Goal: Answer question/provide support

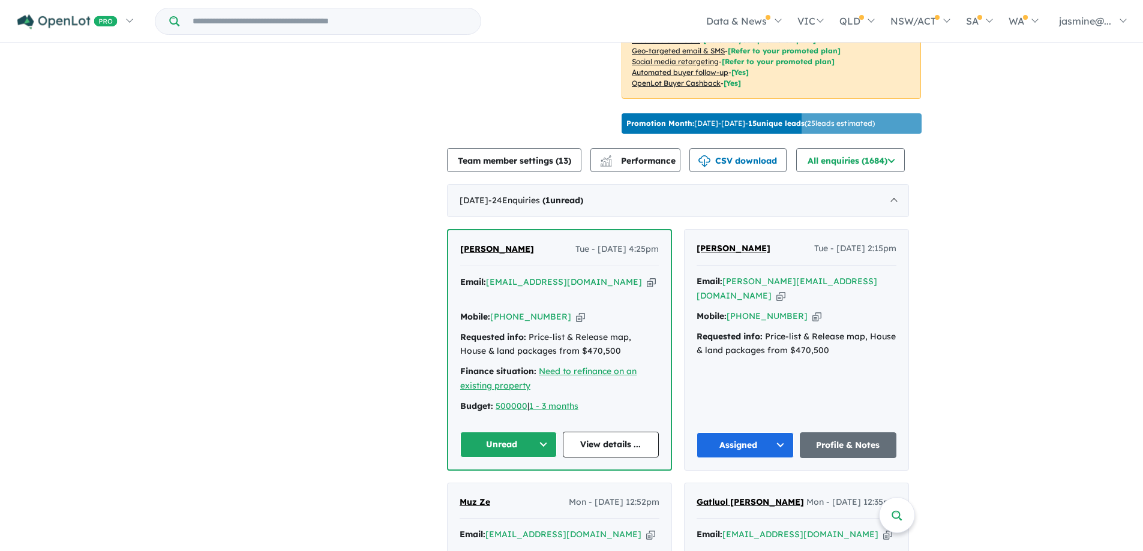
scroll to position [360, 0]
click at [576, 310] on icon "button" at bounding box center [580, 316] width 9 height 13
drag, startPoint x: 551, startPoint y: 246, endPoint x: 466, endPoint y: 247, distance: 85.2
click at [466, 247] on div "Donny Stojanovski Tue - 26/08/2025, 4:25pm" at bounding box center [559, 254] width 199 height 24
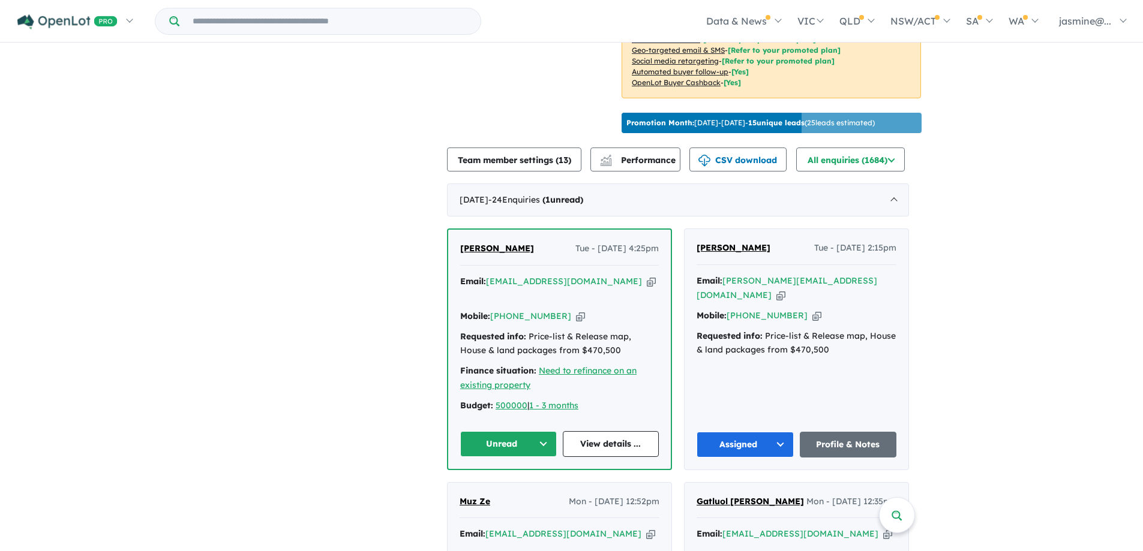
copy span "[PERSON_NAME]"
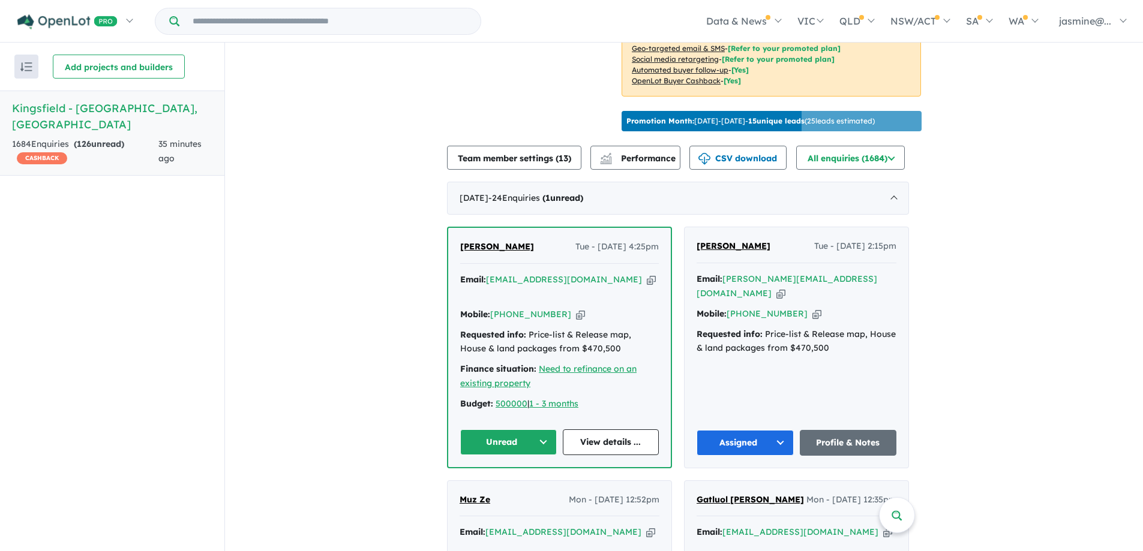
click at [526, 430] on button "Unread" at bounding box center [508, 443] width 97 height 26
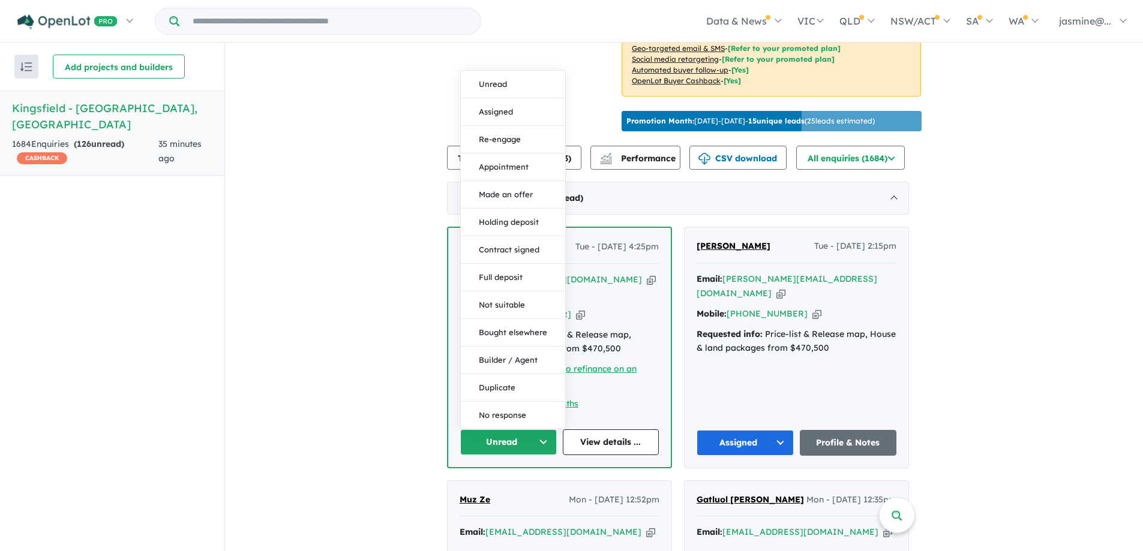
click at [518, 98] on button "Assigned" at bounding box center [513, 112] width 104 height 28
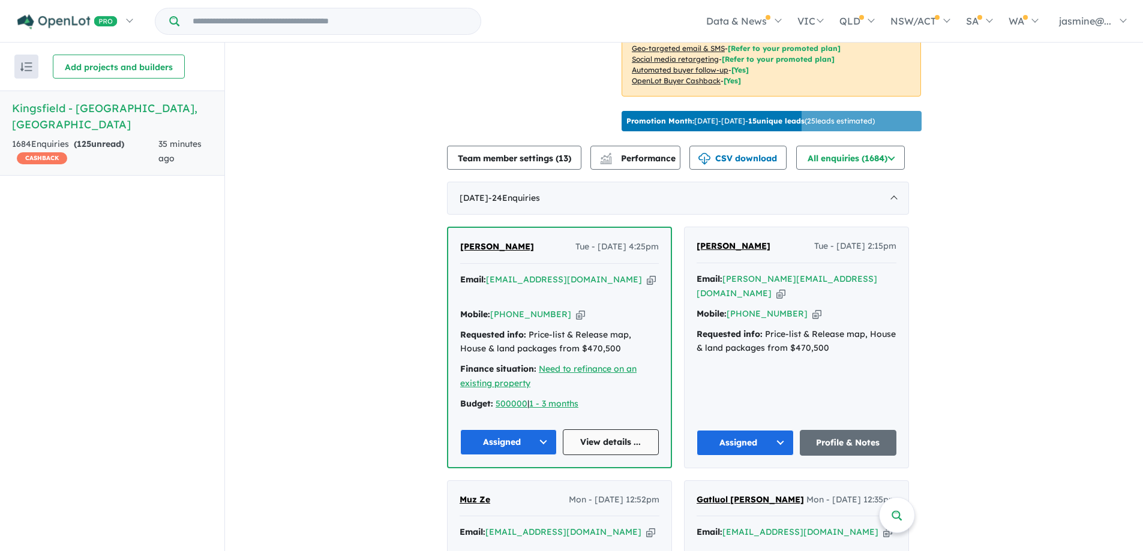
click at [648, 433] on link "View details ..." at bounding box center [611, 443] width 97 height 26
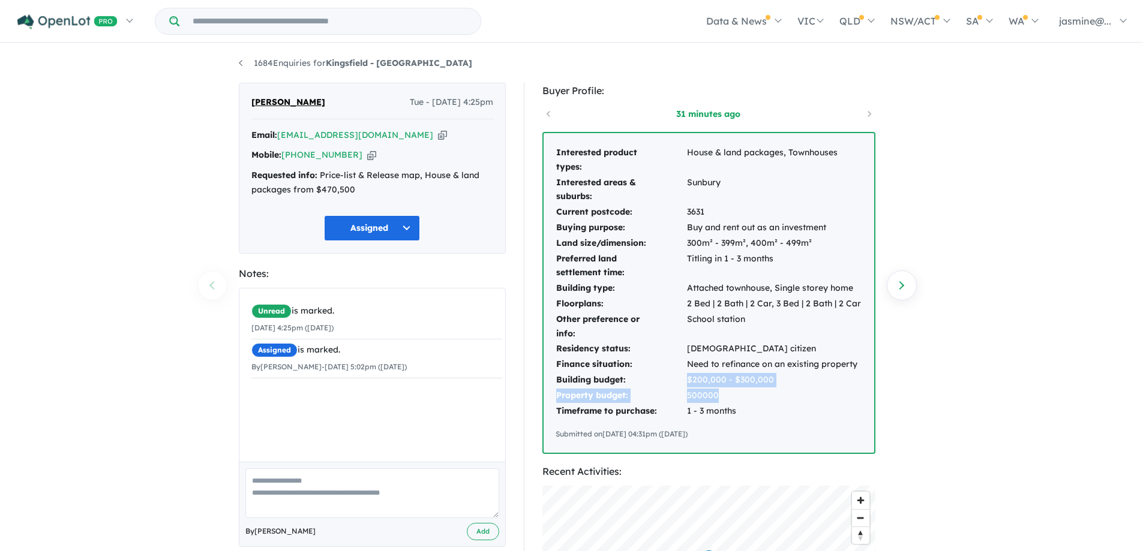
drag, startPoint x: 725, startPoint y: 395, endPoint x: 686, endPoint y: 382, distance: 41.4
click at [686, 382] on tbody "Interested product types: House & land packages, Townhouses Interested areas & …" at bounding box center [709, 282] width 306 height 274
click at [759, 305] on td "2 Bed | 2 Bath | 2 Car, 3 Bed | 2 Bath | 2 Car" at bounding box center [773, 304] width 175 height 16
